Goal: Information Seeking & Learning: Stay updated

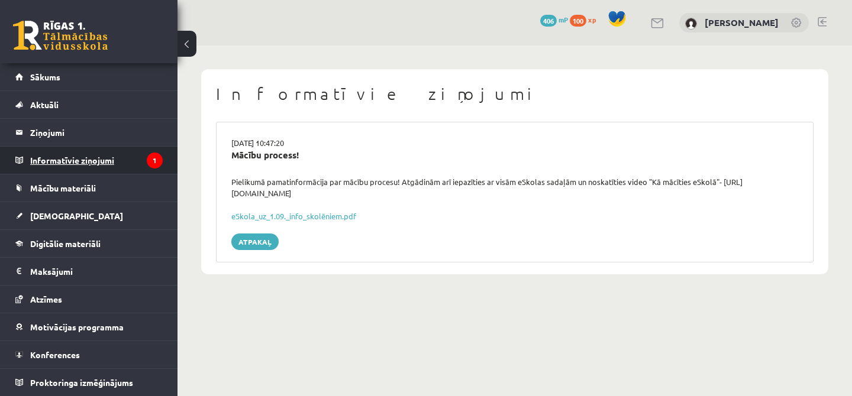
click at [131, 170] on legend "Informatīvie ziņojumi 1" at bounding box center [96, 160] width 132 height 27
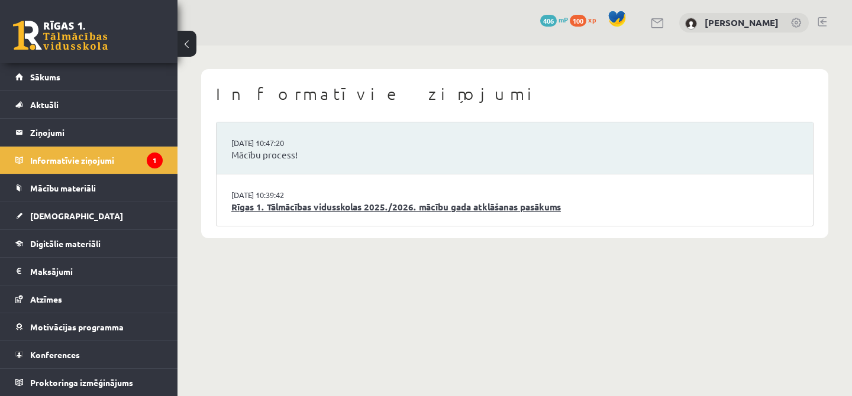
click at [324, 203] on link "Rīgas 1. Tālmācības vidusskolas 2025./2026. mācību gada atklāšanas pasākums" at bounding box center [514, 208] width 567 height 14
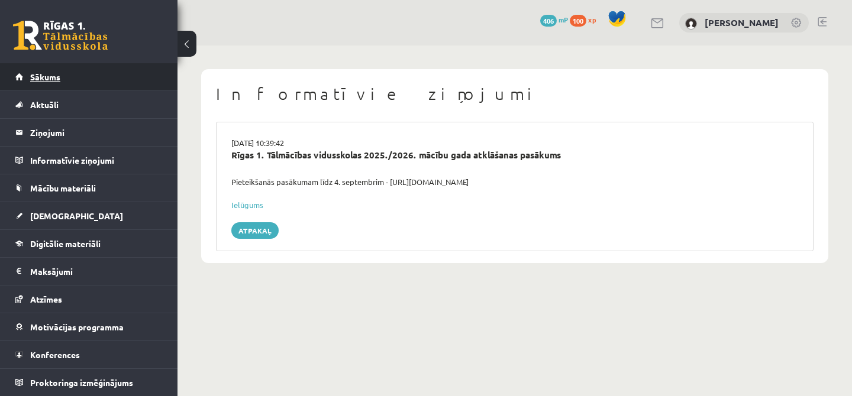
click at [95, 75] on link "Sākums" at bounding box center [88, 76] width 147 height 27
